Goal: Find specific page/section: Find specific page/section

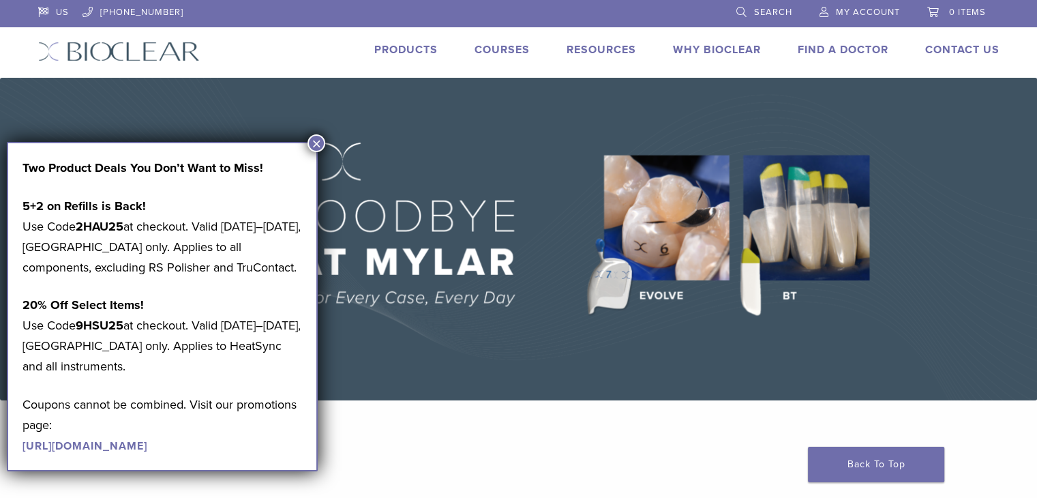
click at [388, 46] on link "Products" at bounding box center [405, 50] width 63 height 14
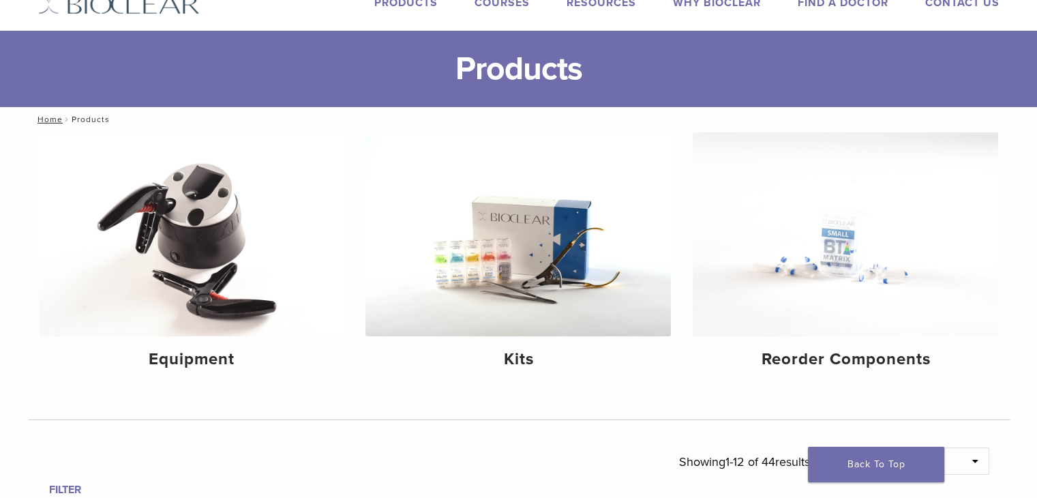
scroll to position [68, 0]
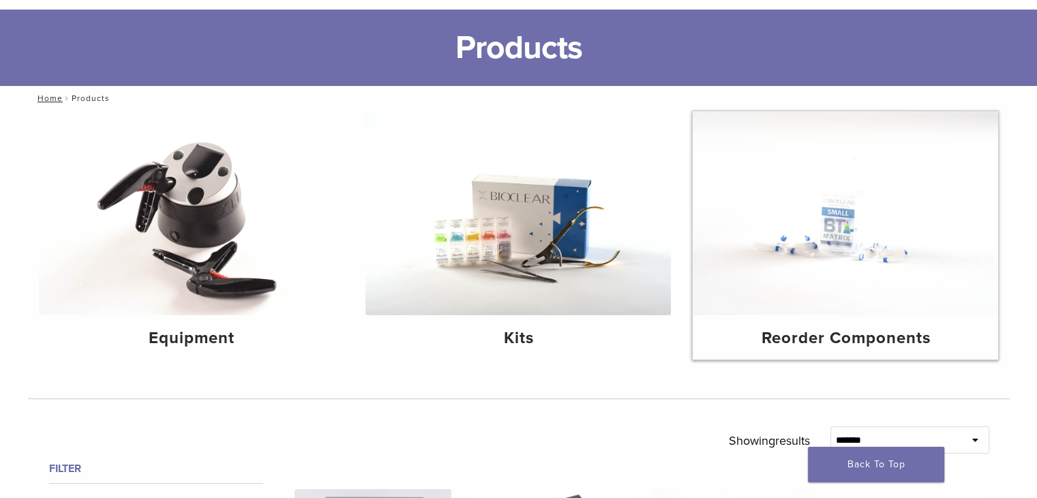
click at [854, 270] on img at bounding box center [846, 213] width 306 height 204
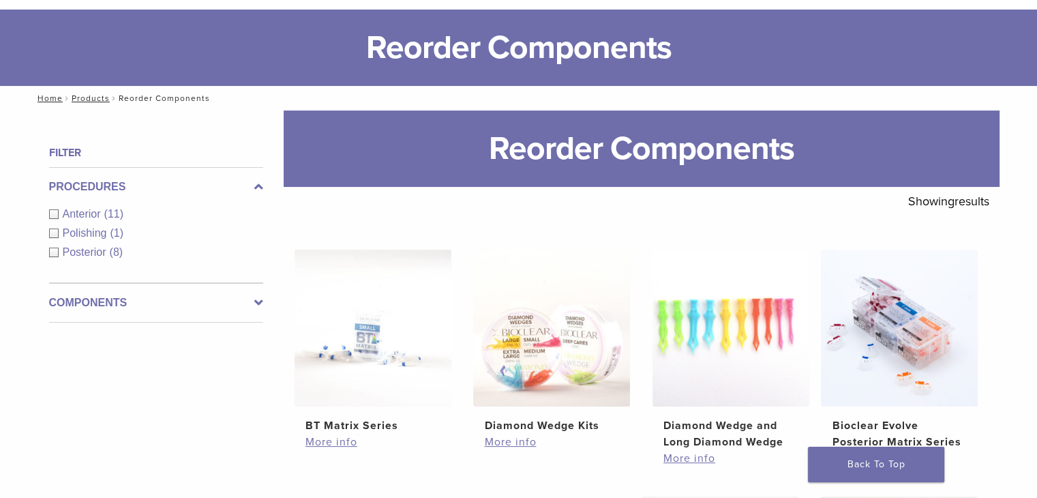
scroll to position [136, 0]
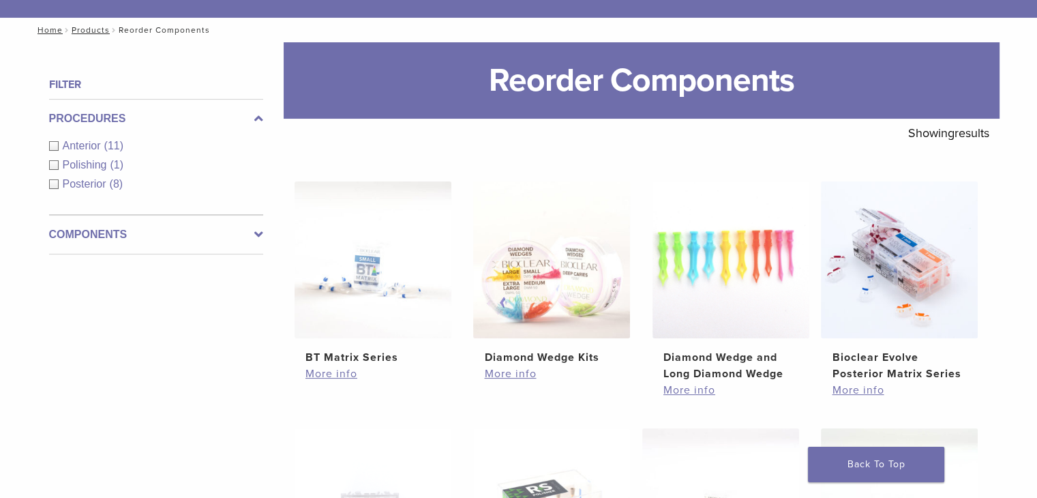
click at [55, 183] on div "Posterior (8)" at bounding box center [156, 184] width 214 height 16
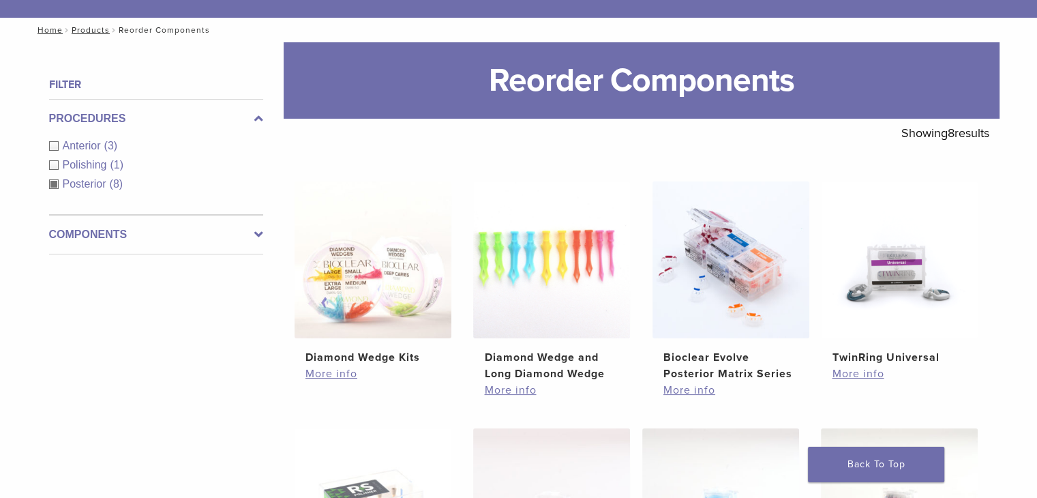
scroll to position [273, 0]
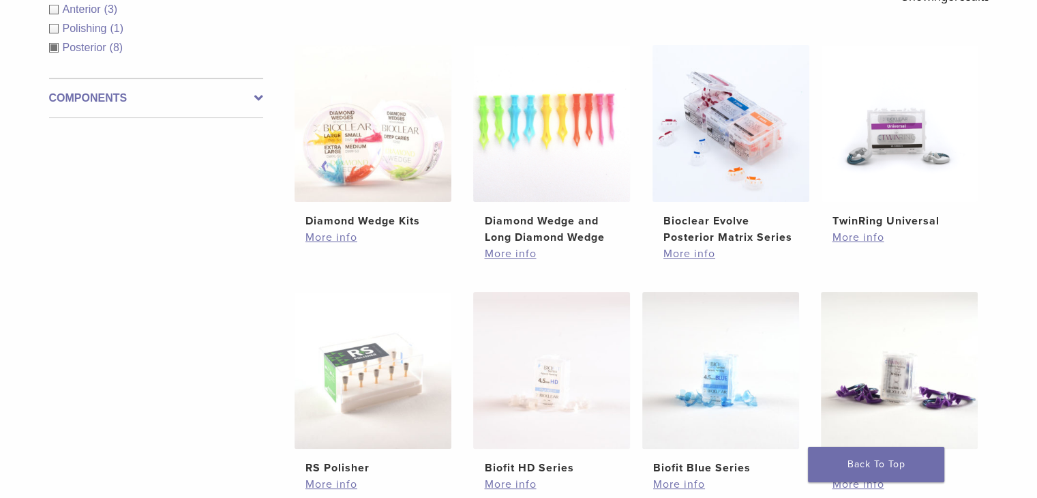
click at [246, 90] on label "Components" at bounding box center [156, 98] width 214 height 16
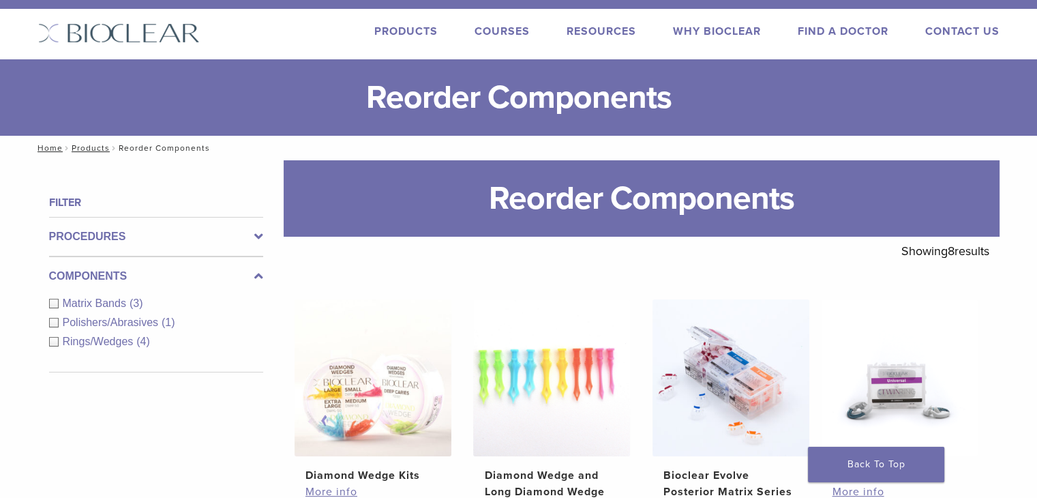
scroll to position [0, 0]
